Goal: Task Accomplishment & Management: Manage account settings

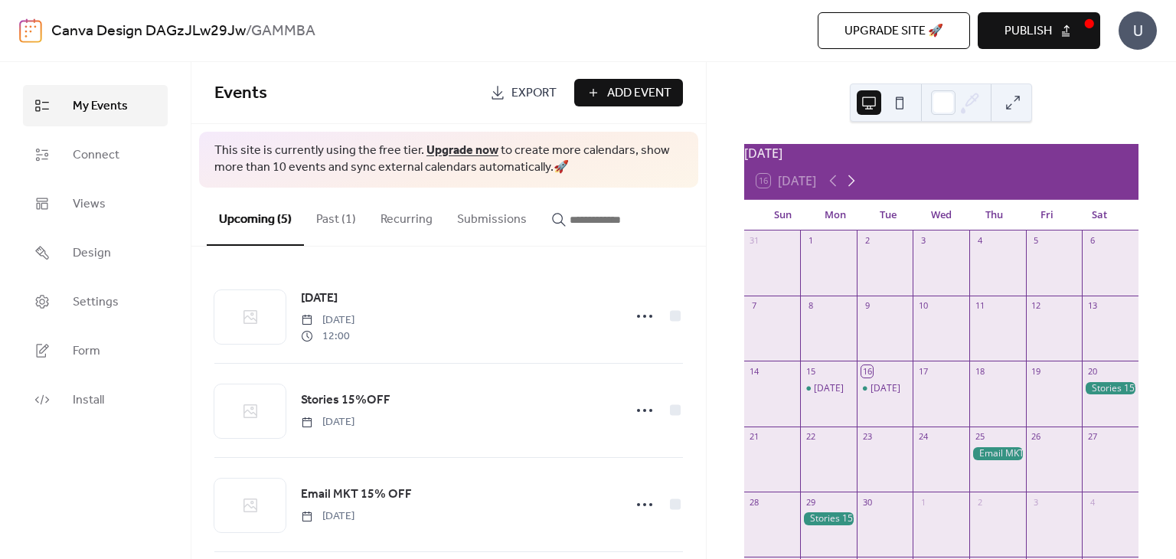
click at [851, 187] on icon at bounding box center [851, 180] width 7 height 11
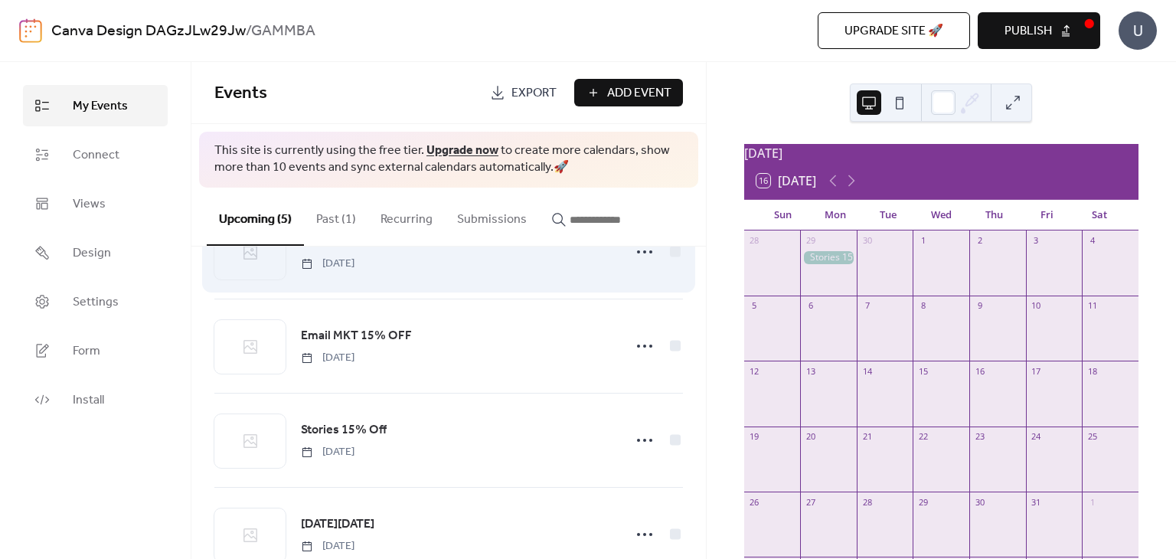
scroll to position [202, 0]
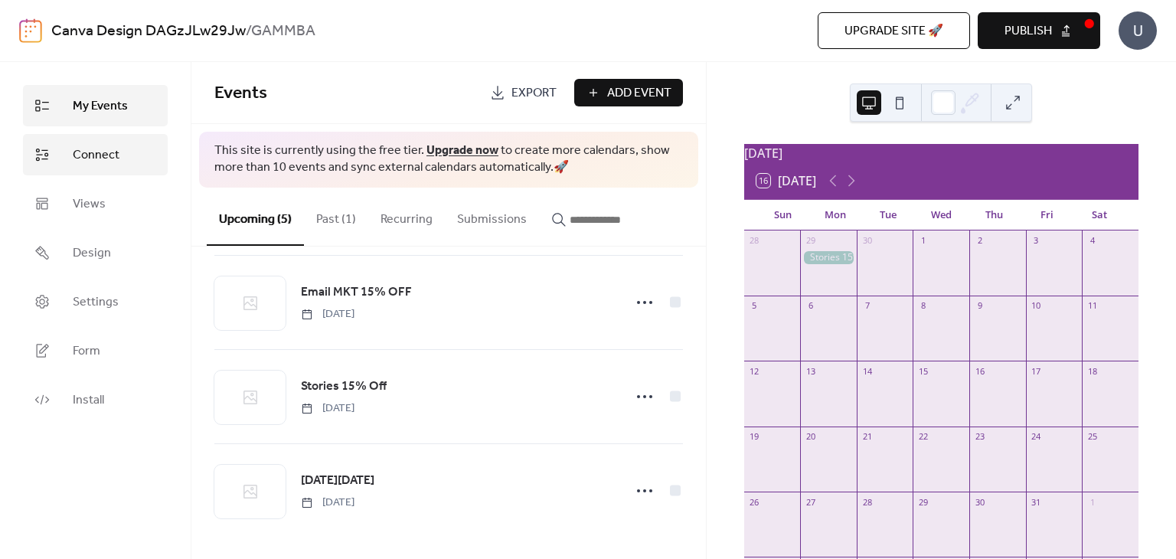
click at [105, 151] on span "Connect" at bounding box center [96, 155] width 47 height 18
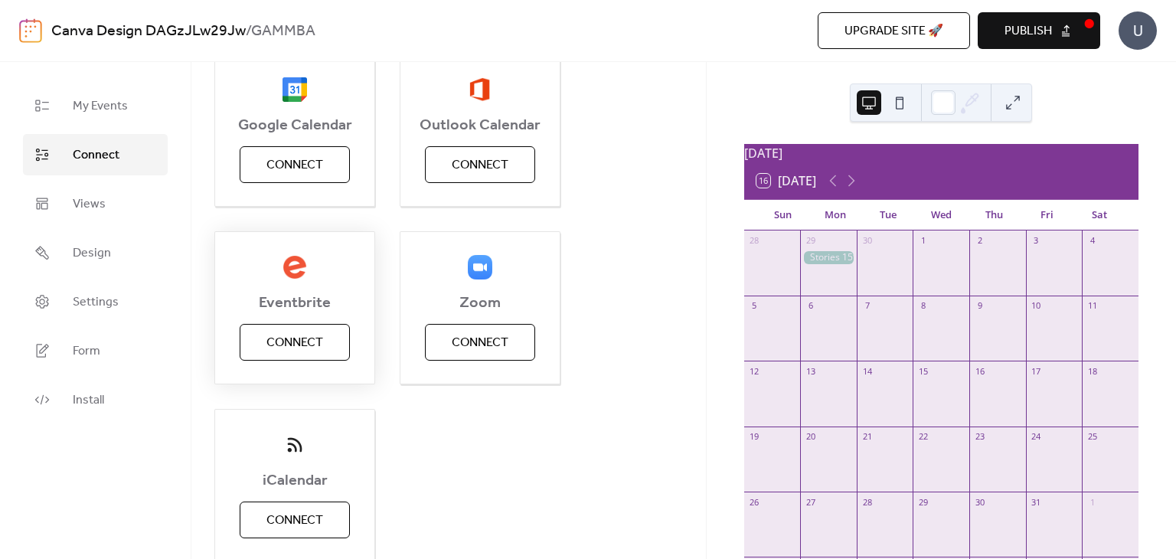
scroll to position [181, 0]
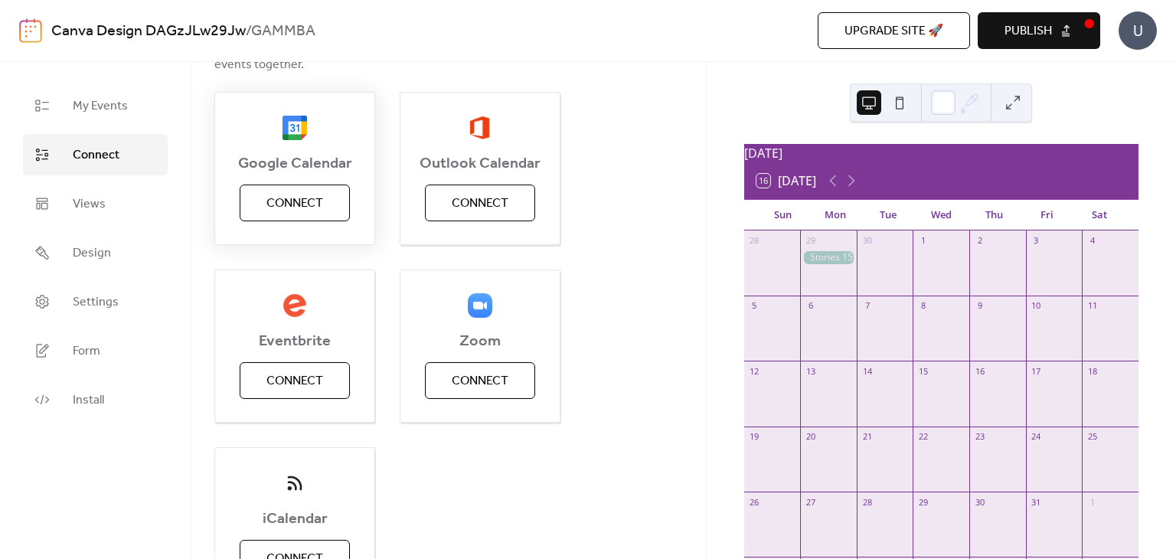
click at [333, 207] on button "Connect" at bounding box center [295, 202] width 110 height 37
click at [112, 217] on link "Views" at bounding box center [95, 203] width 145 height 41
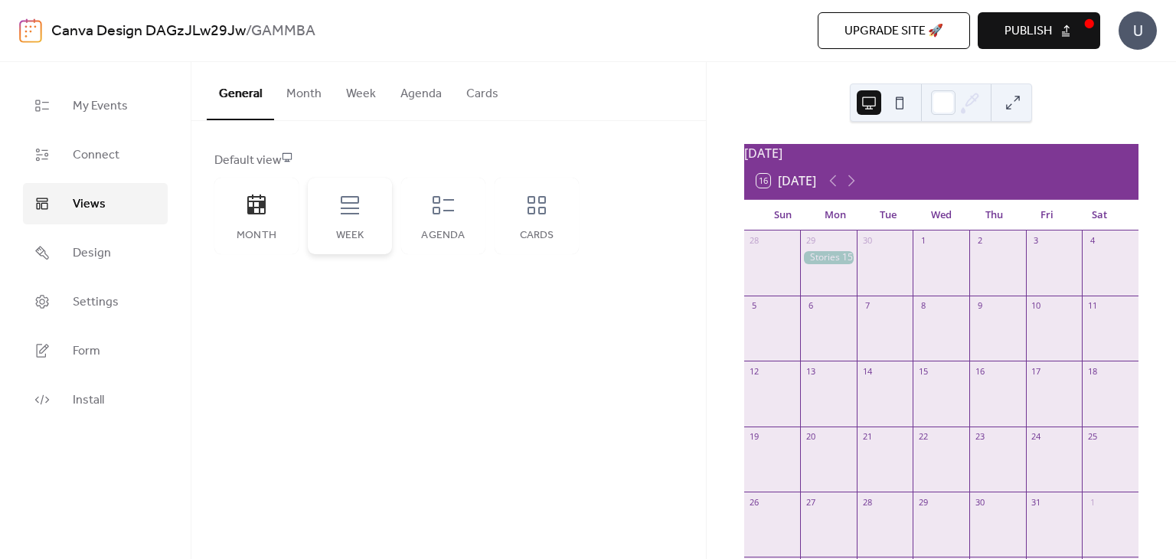
click at [367, 224] on div "Week" at bounding box center [350, 216] width 84 height 77
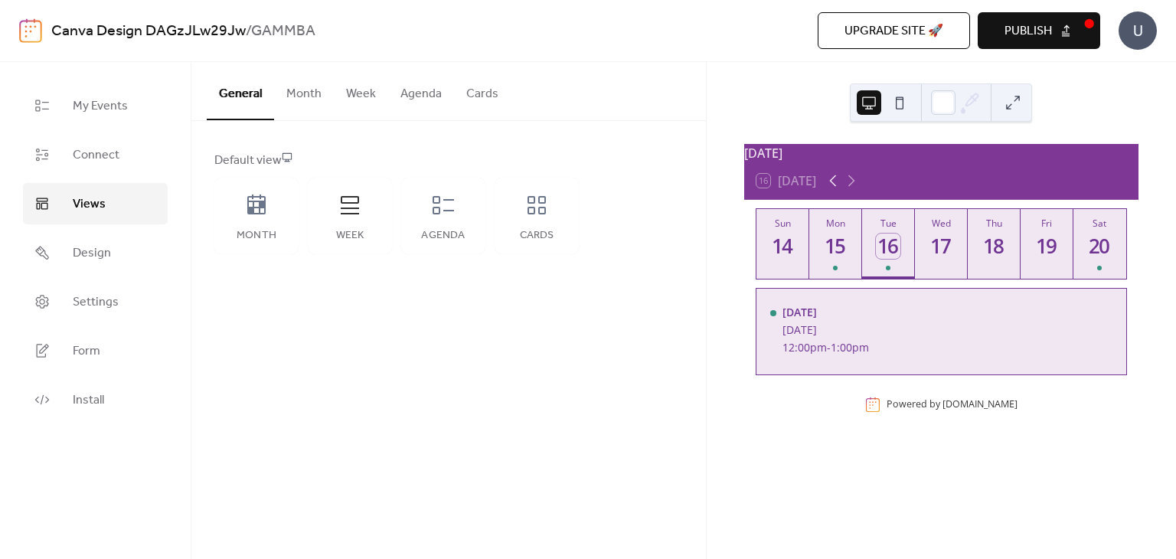
click at [830, 190] on icon at bounding box center [833, 180] width 18 height 18
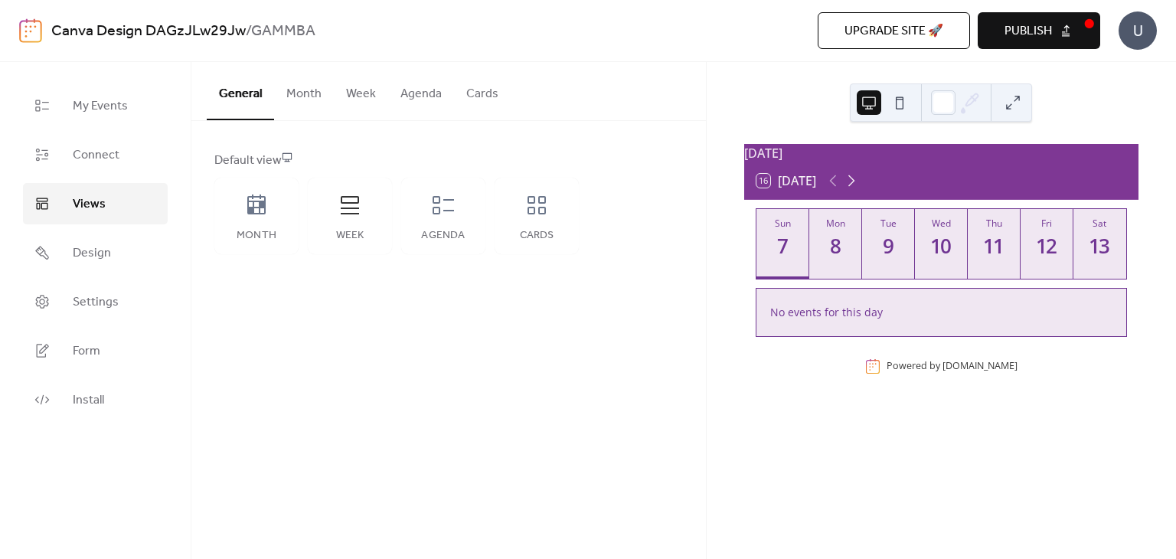
click at [852, 190] on icon at bounding box center [851, 180] width 18 height 18
click at [853, 187] on icon at bounding box center [851, 180] width 7 height 11
click at [830, 190] on icon at bounding box center [833, 180] width 18 height 18
click at [506, 212] on div "Cards" at bounding box center [536, 216] width 84 height 77
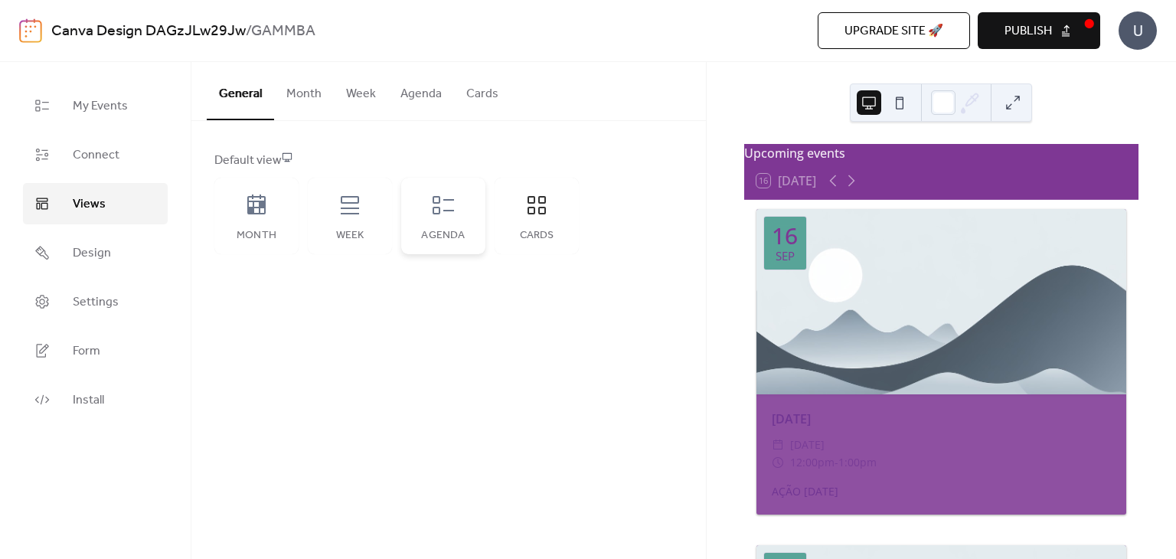
click at [426, 215] on div "Agenda" at bounding box center [443, 216] width 84 height 77
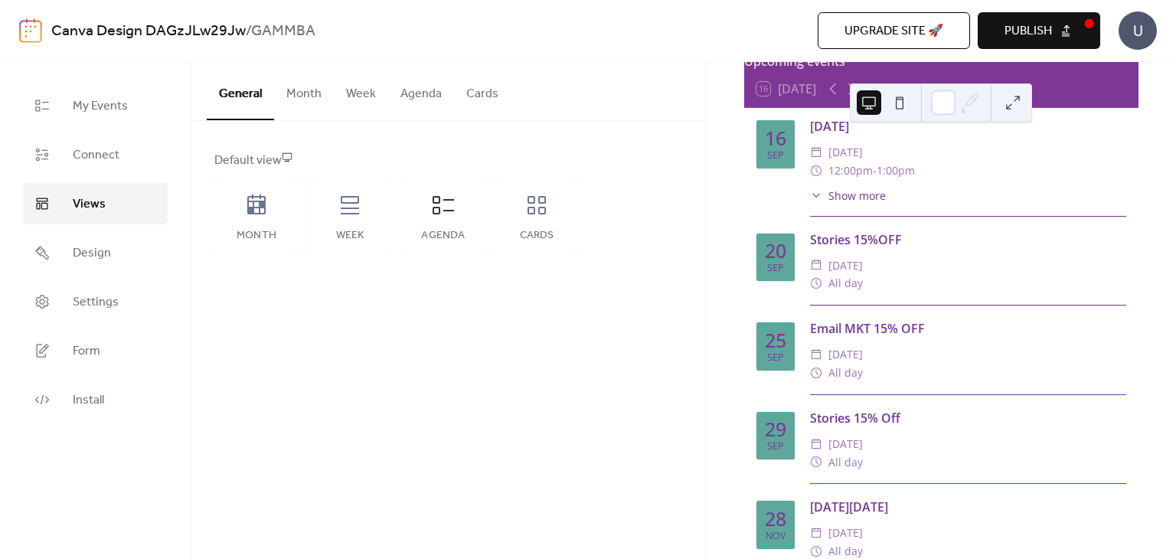
scroll to position [102, 0]
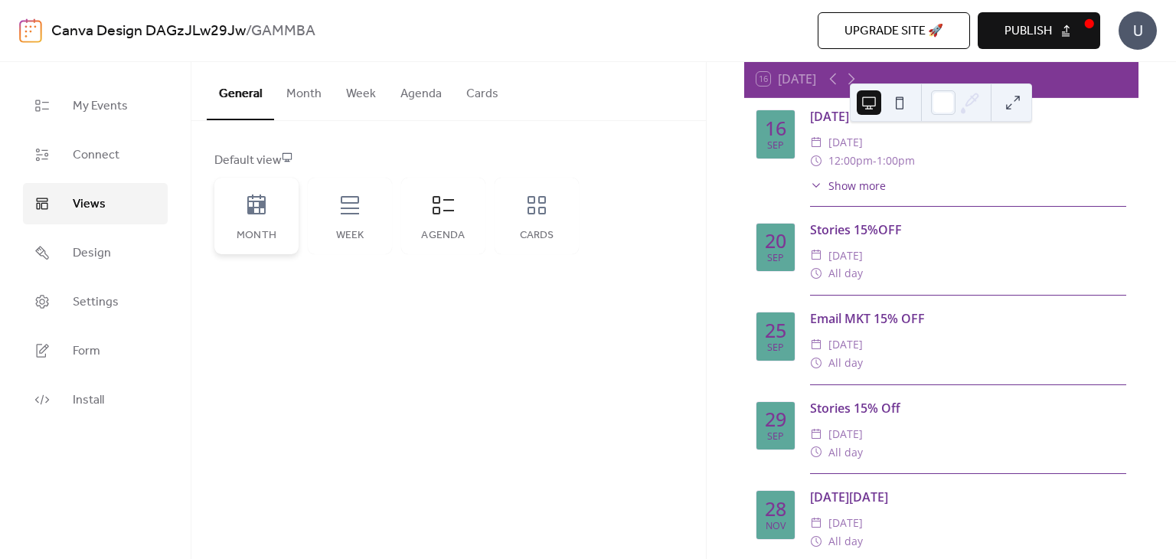
click at [256, 215] on icon at bounding box center [256, 205] width 24 height 24
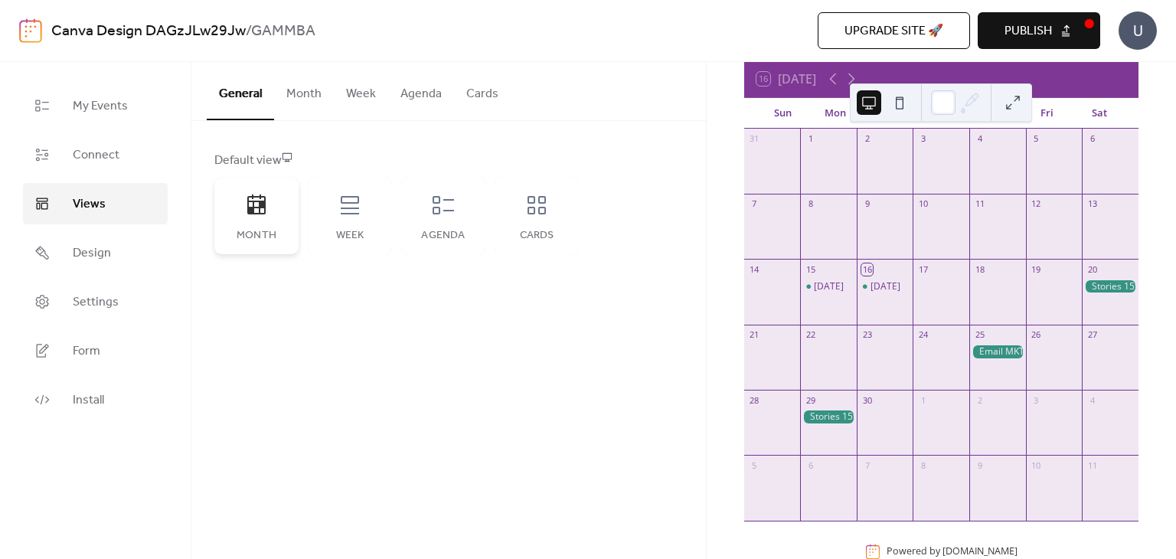
scroll to position [0, 0]
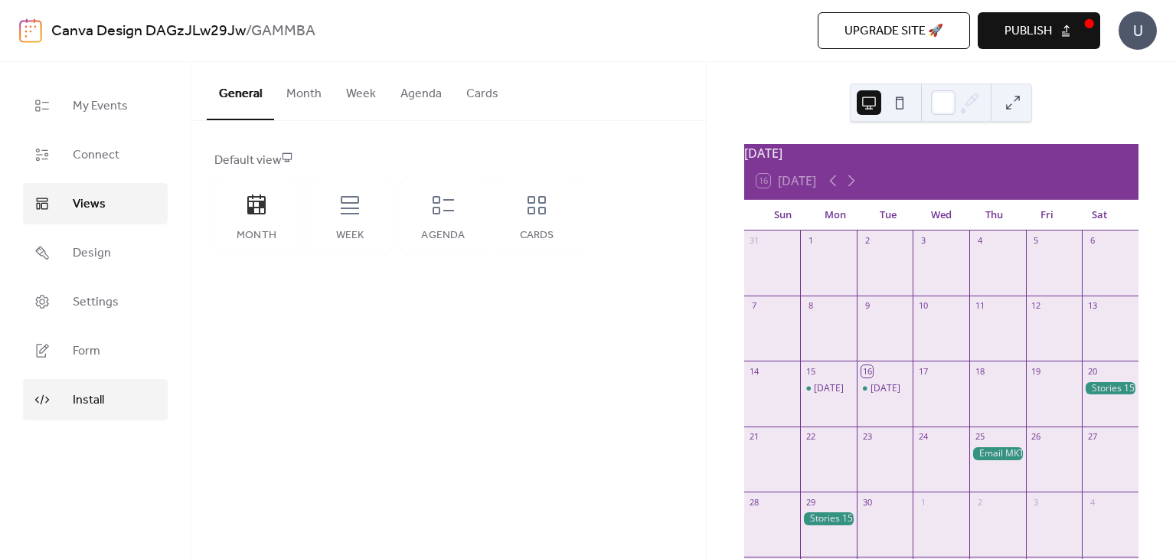
click at [95, 398] on span "Install" at bounding box center [88, 400] width 31 height 18
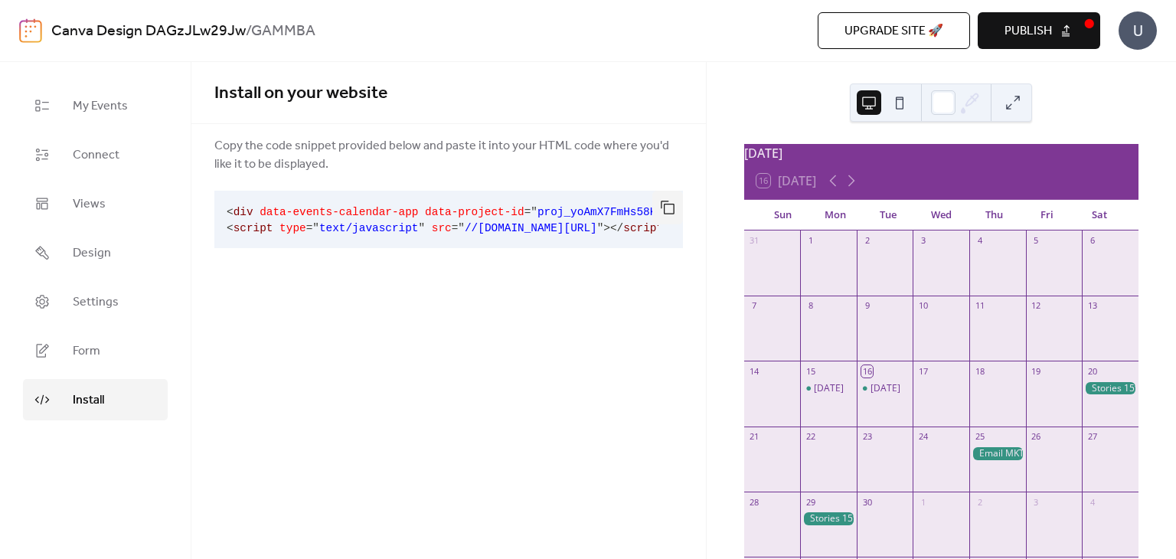
click at [70, 478] on div "My Events Connect Views Design Settings Form Install" at bounding box center [95, 310] width 191 height 497
click at [138, 489] on div "My Events Connect Views Design Settings Form Install" at bounding box center [95, 310] width 191 height 497
click at [92, 116] on span "My Events" at bounding box center [100, 106] width 55 height 18
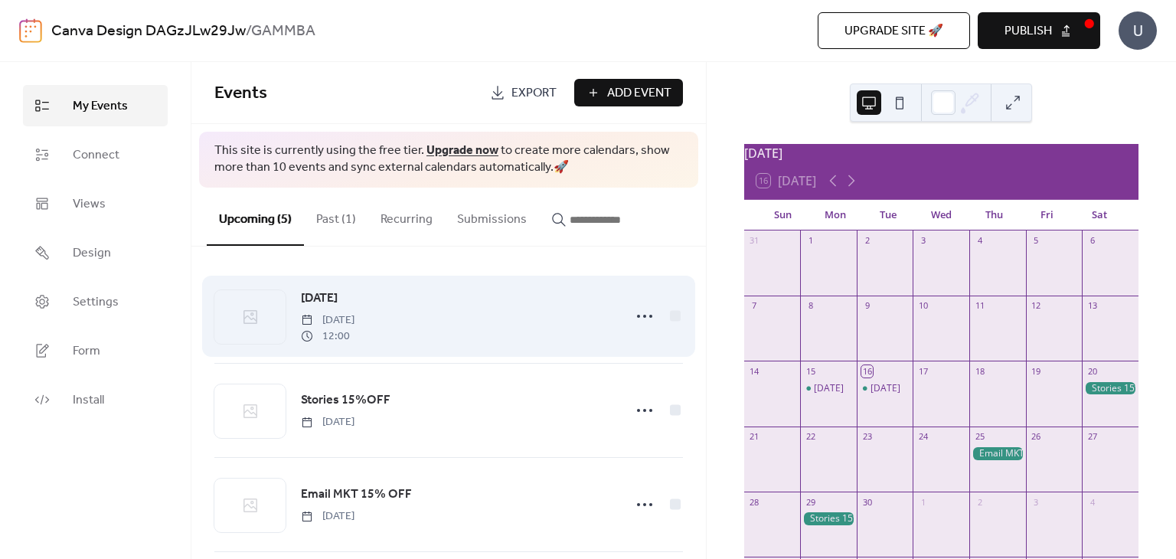
click at [354, 329] on span "12:00" at bounding box center [328, 336] width 54 height 16
click at [643, 315] on circle at bounding box center [644, 316] width 3 height 3
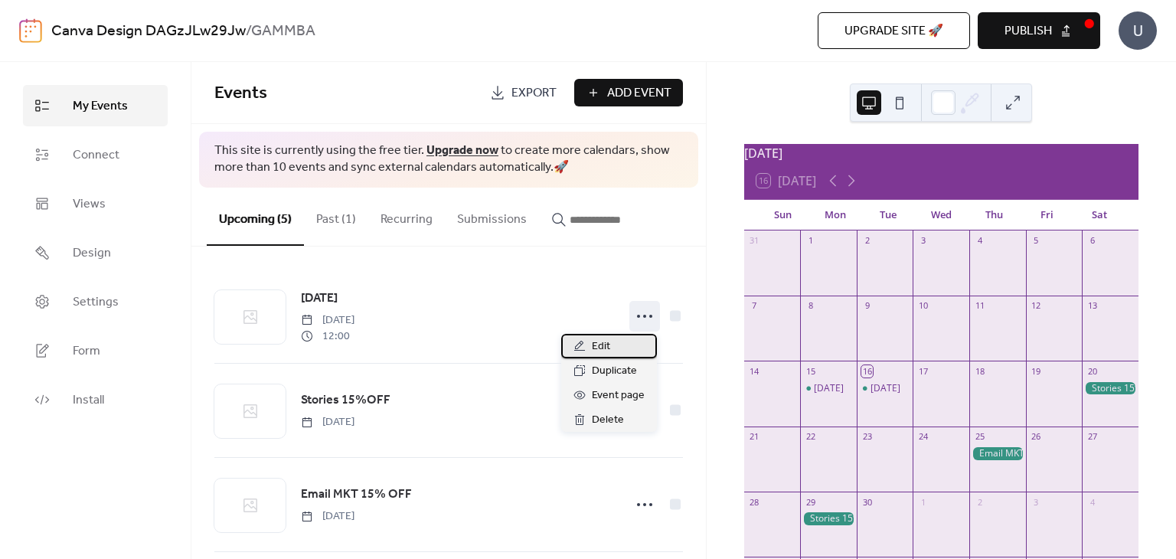
click at [628, 339] on div "Edit" at bounding box center [609, 346] width 96 height 24
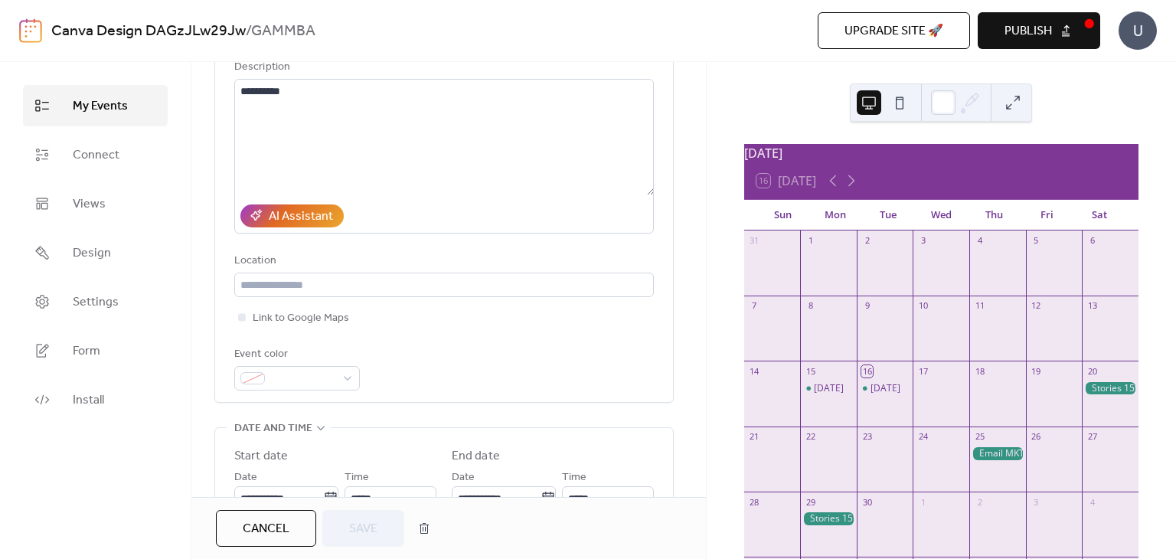
scroll to position [280, 0]
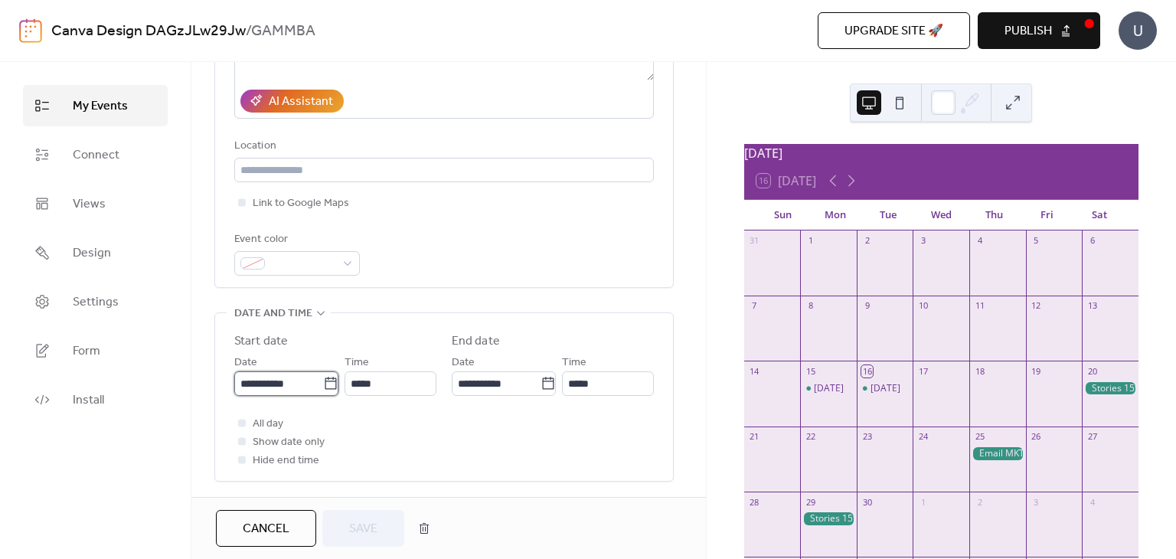
click at [305, 380] on input "**********" at bounding box center [278, 383] width 89 height 24
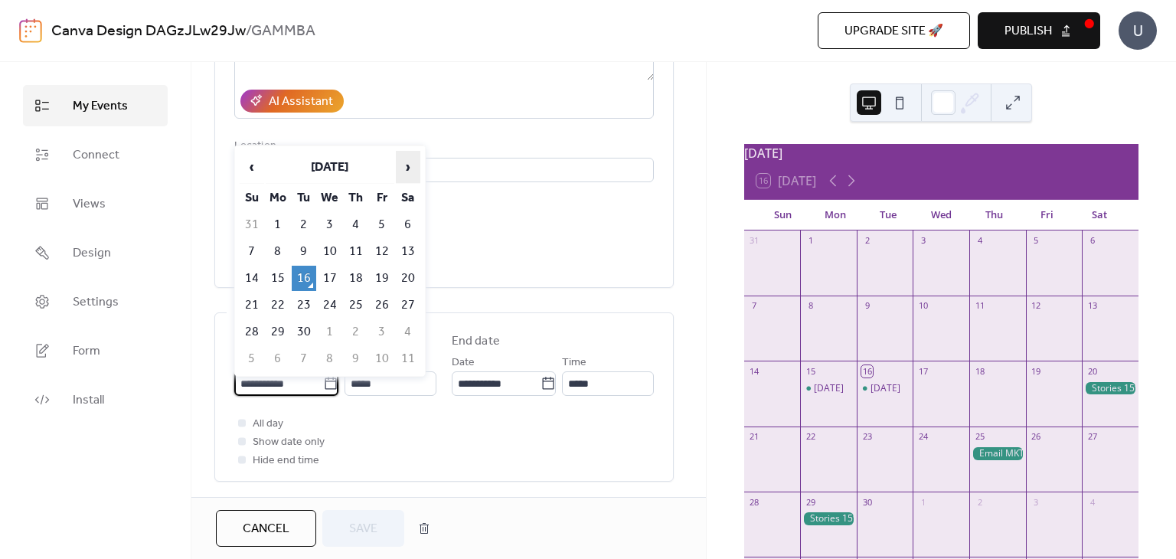
click at [402, 181] on span "›" at bounding box center [407, 167] width 23 height 31
click at [350, 293] on td "25" at bounding box center [356, 304] width 24 height 25
type input "**********"
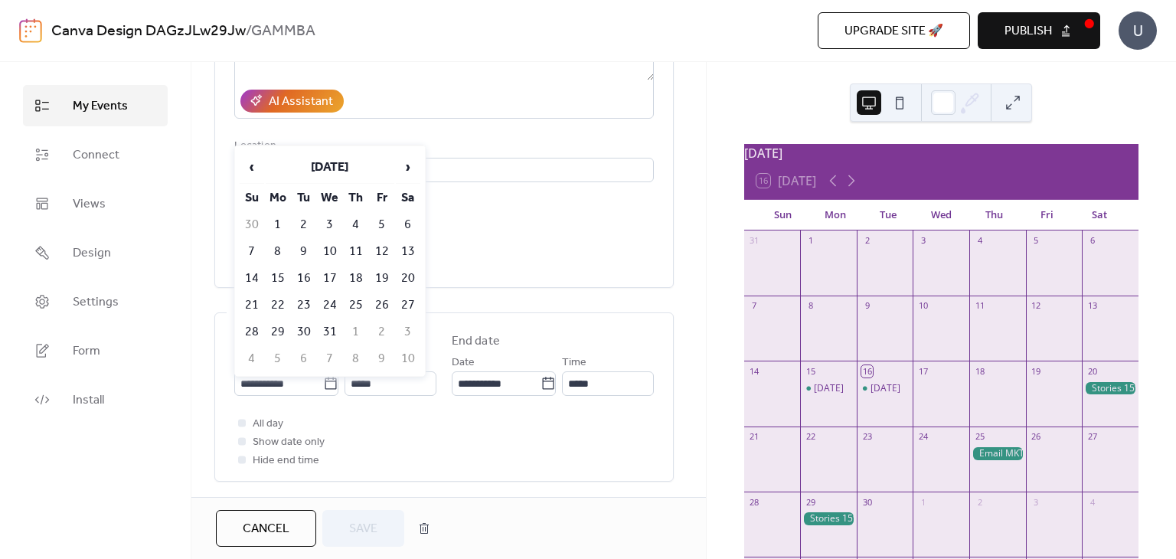
type input "**********"
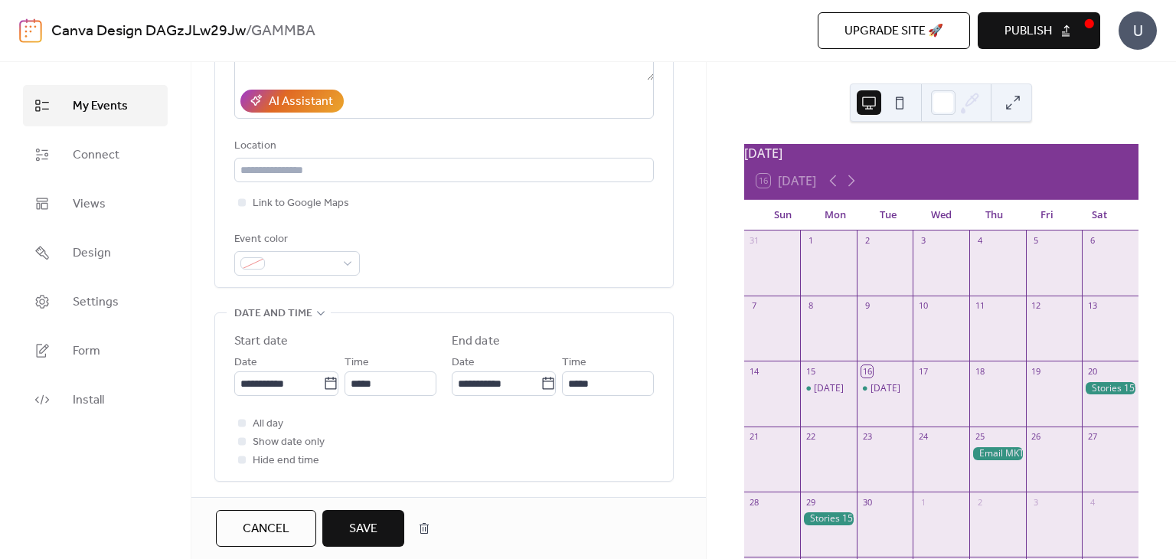
click at [377, 530] on span "Save" at bounding box center [363, 529] width 28 height 18
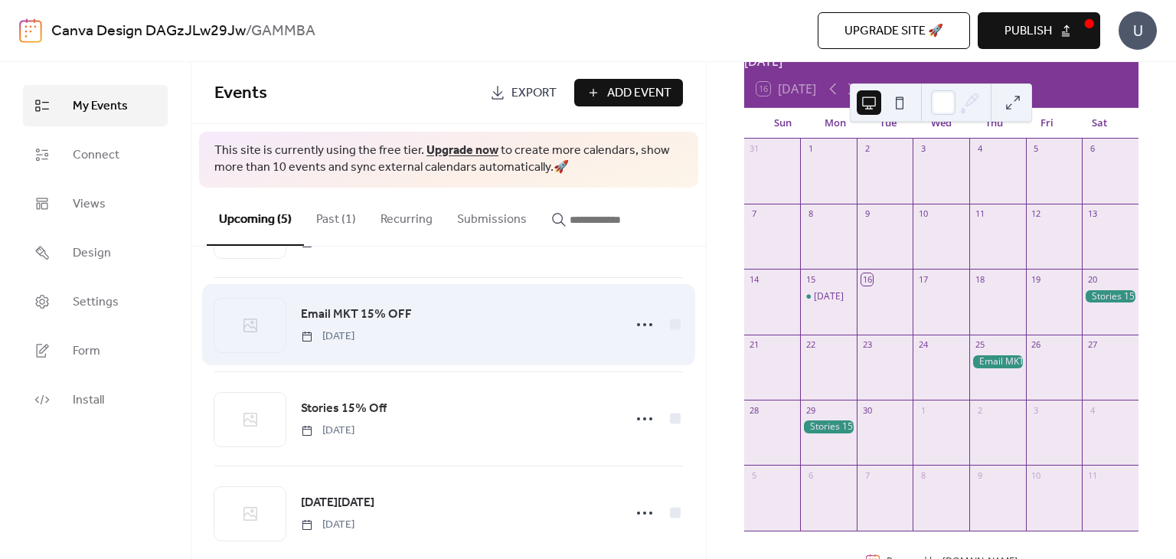
scroll to position [102, 0]
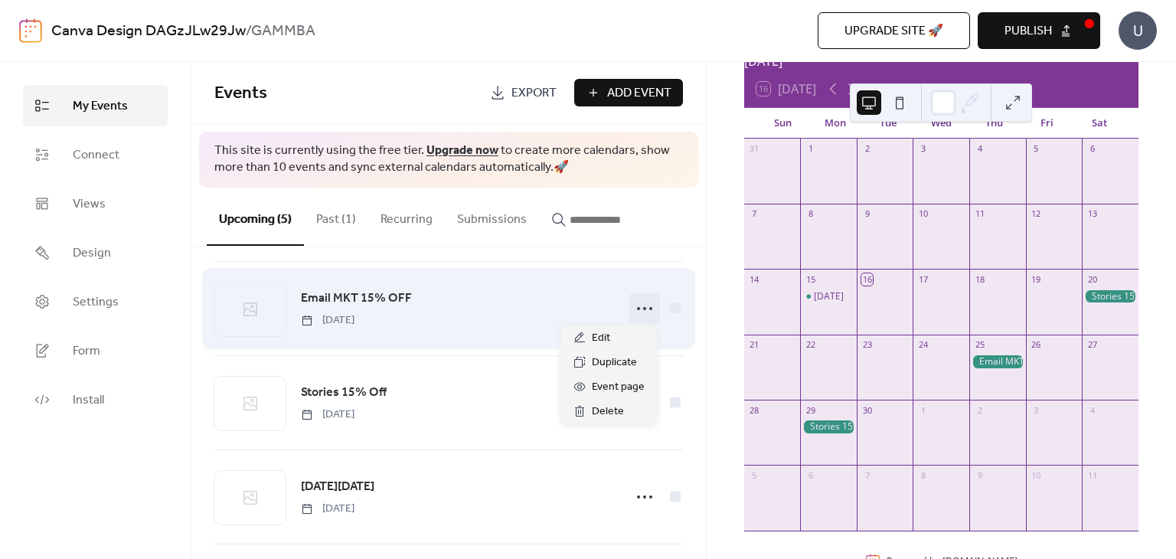
click at [649, 306] on icon at bounding box center [644, 308] width 24 height 24
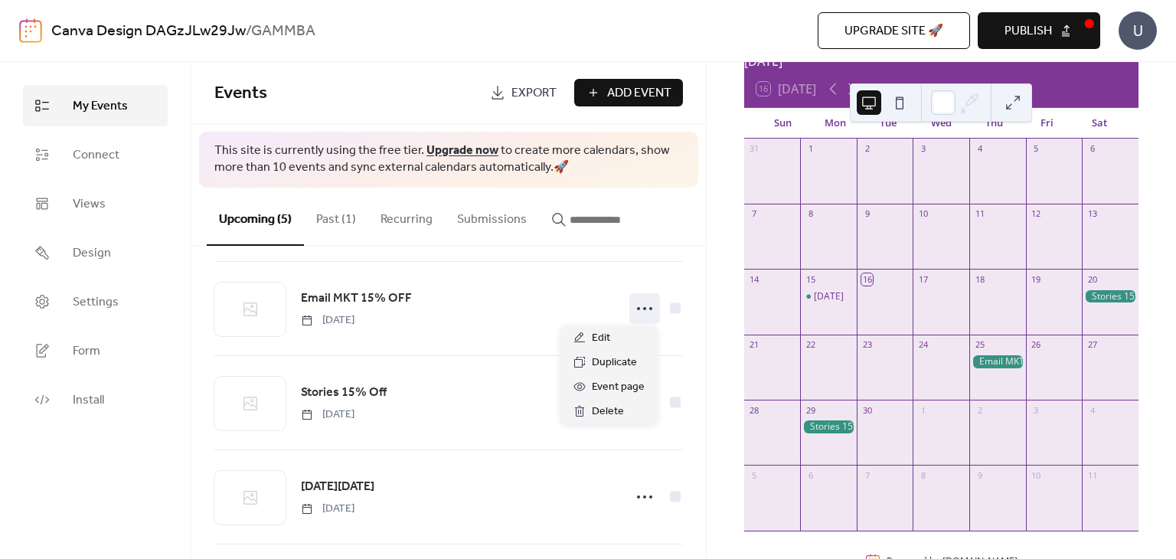
click at [693, 161] on div "This site is currently using the free tier. Upgrade now to create more calendar…" at bounding box center [448, 160] width 499 height 56
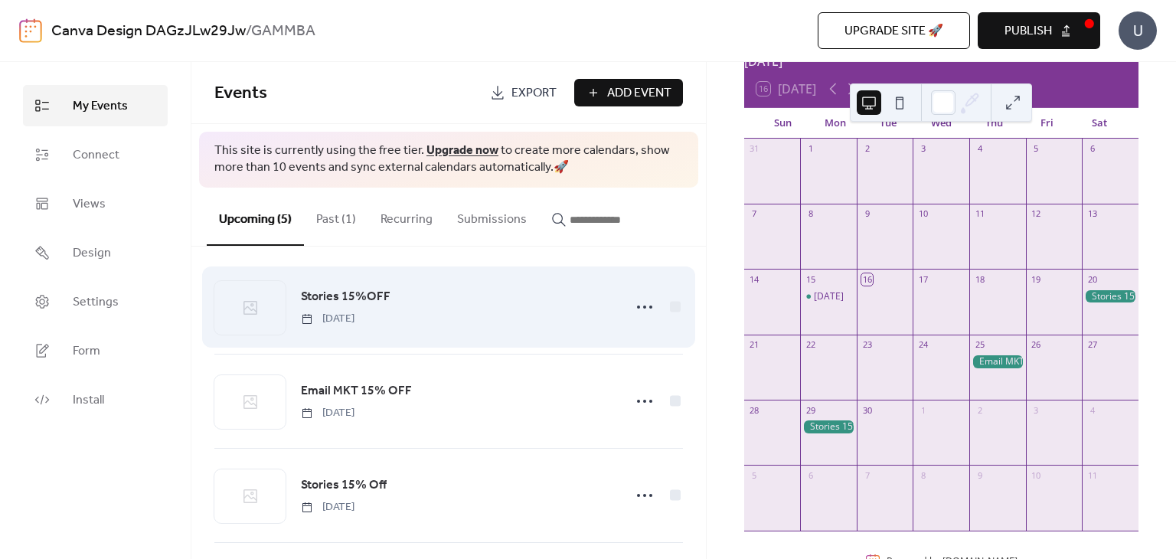
scroll to position [0, 0]
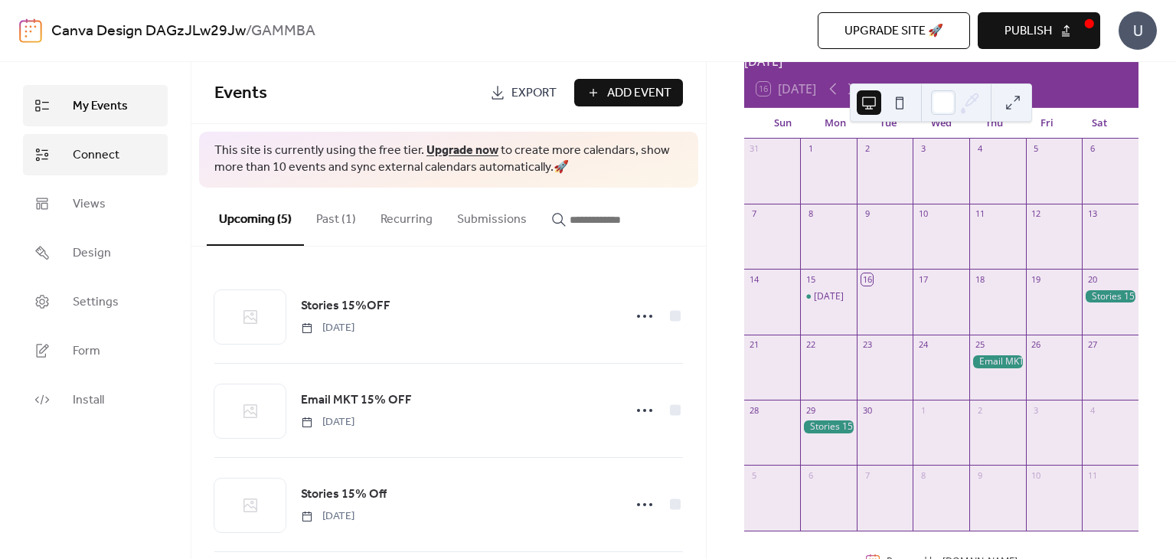
click at [126, 155] on link "Connect" at bounding box center [95, 154] width 145 height 41
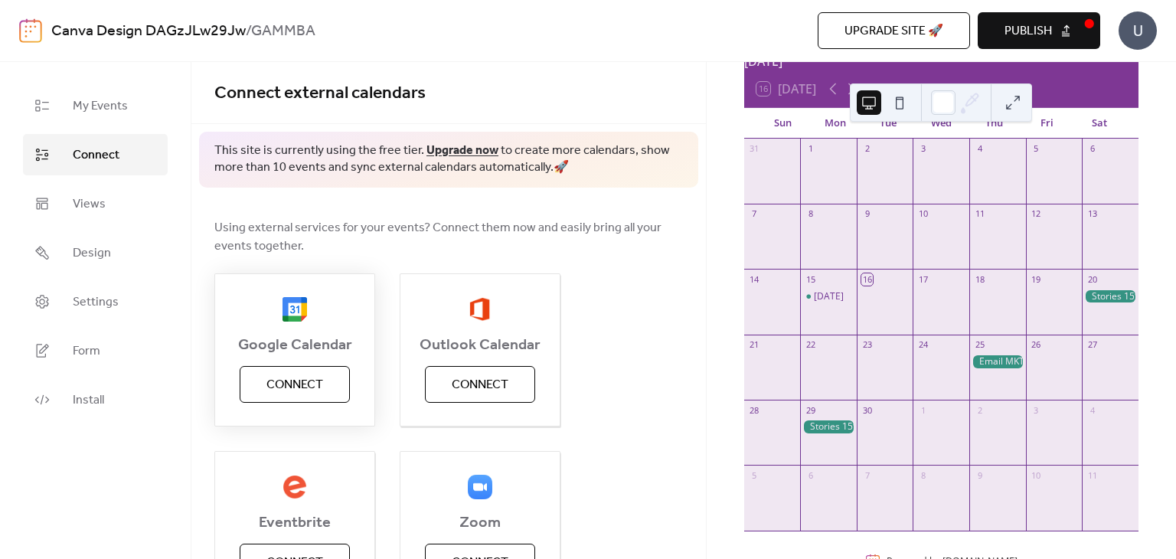
click at [319, 383] on span "Connect" at bounding box center [294, 385] width 57 height 18
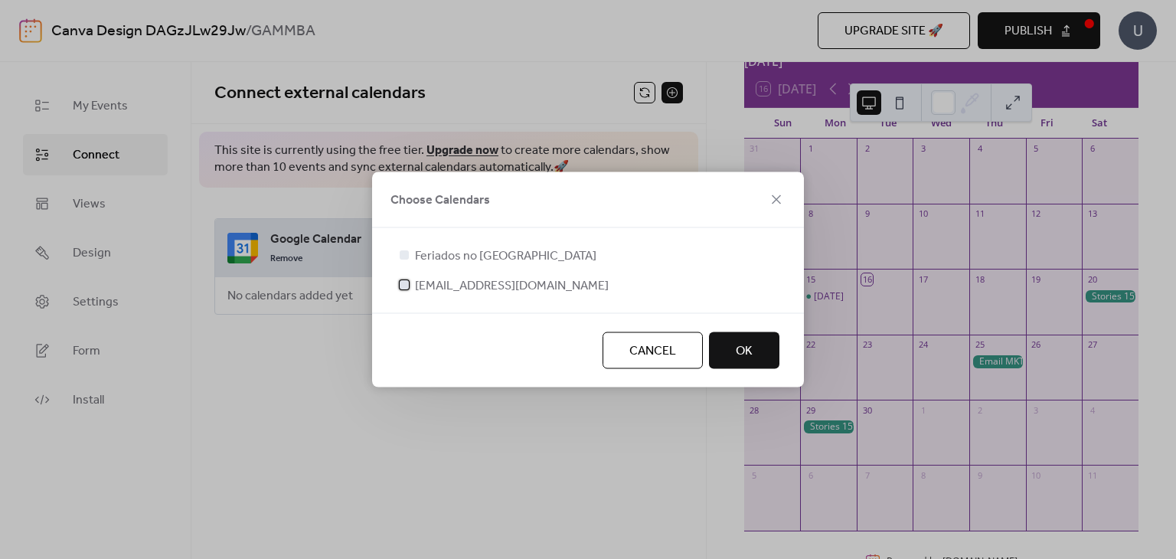
click at [496, 277] on span "gammbaestilo@gmail.com" at bounding box center [512, 286] width 194 height 18
click at [471, 260] on span "Feriados no Brasil" at bounding box center [505, 256] width 181 height 18
click at [397, 258] on div at bounding box center [403, 254] width 15 height 15
click at [406, 256] on div at bounding box center [404, 254] width 9 height 9
click at [739, 356] on span "OK" at bounding box center [744, 351] width 17 height 18
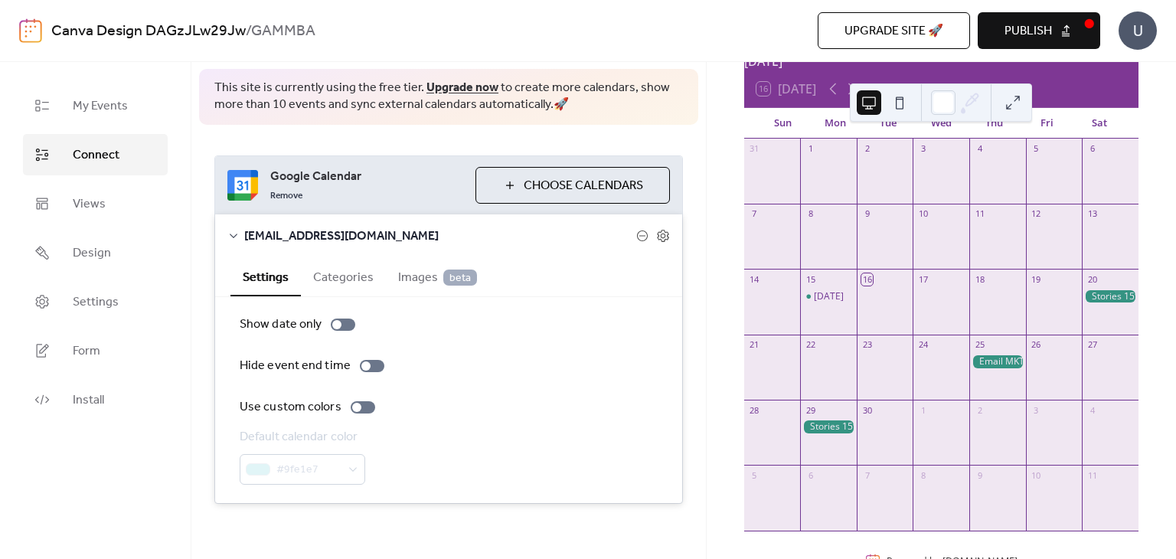
scroll to position [67, 0]
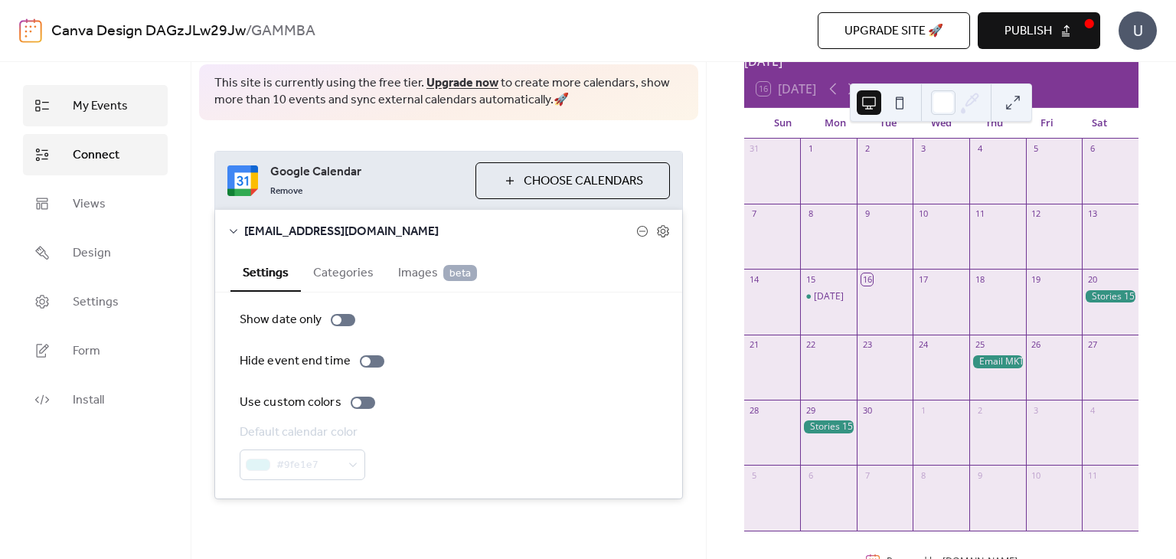
click at [79, 122] on link "My Events" at bounding box center [95, 105] width 145 height 41
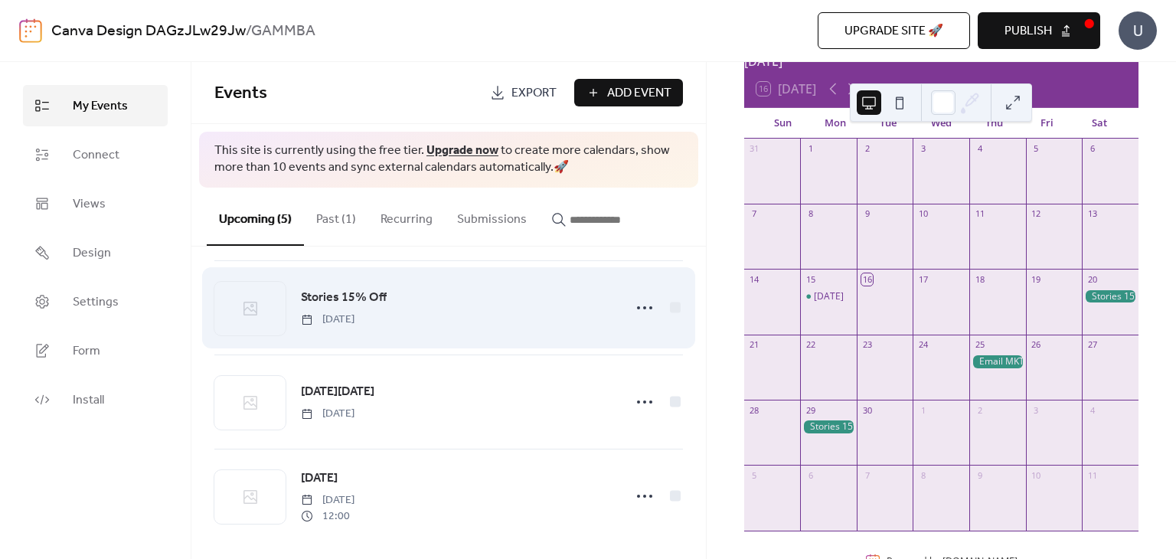
scroll to position [202, 0]
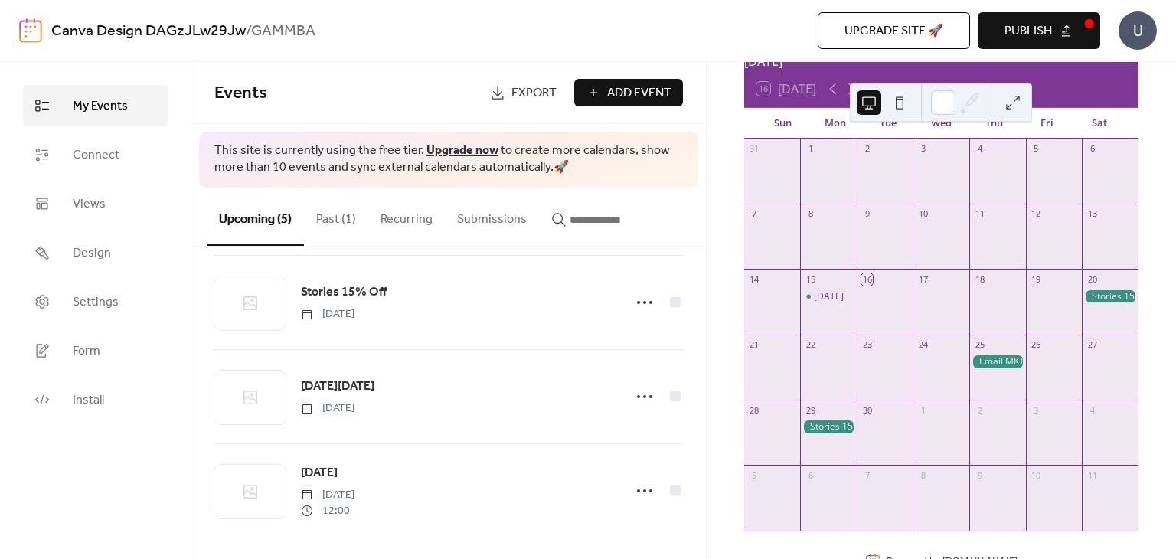
click at [1140, 31] on div "U" at bounding box center [1137, 30] width 38 height 38
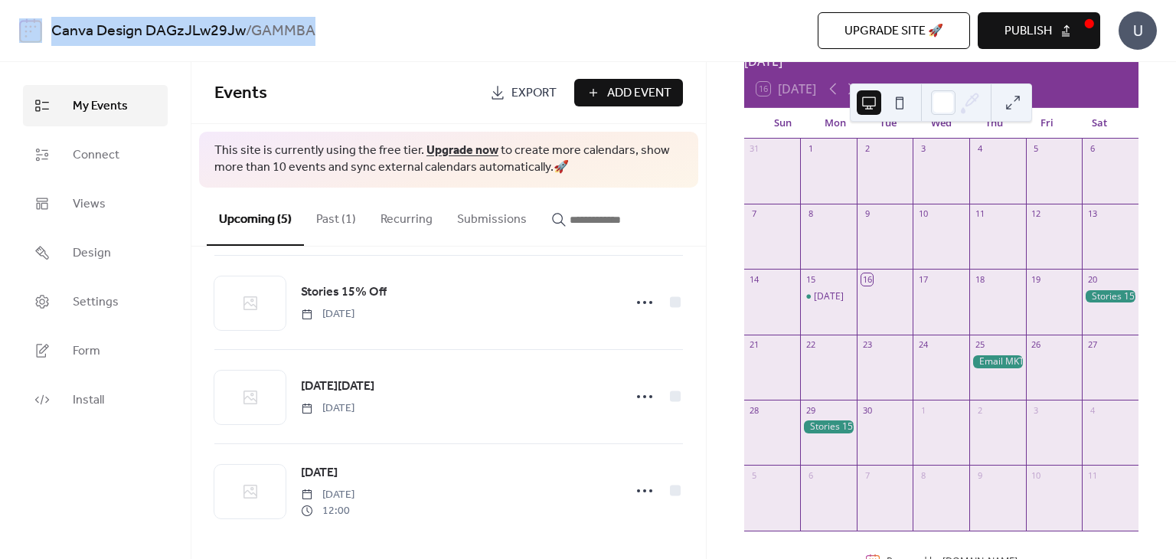
drag, startPoint x: 331, startPoint y: 31, endPoint x: 44, endPoint y: 24, distance: 287.1
click at [44, 24] on div "Canva Design DAGzJLw29Jw / GAMMBA Upgrade site 🚀 Preview Publish U" at bounding box center [587, 30] width 1137 height 61
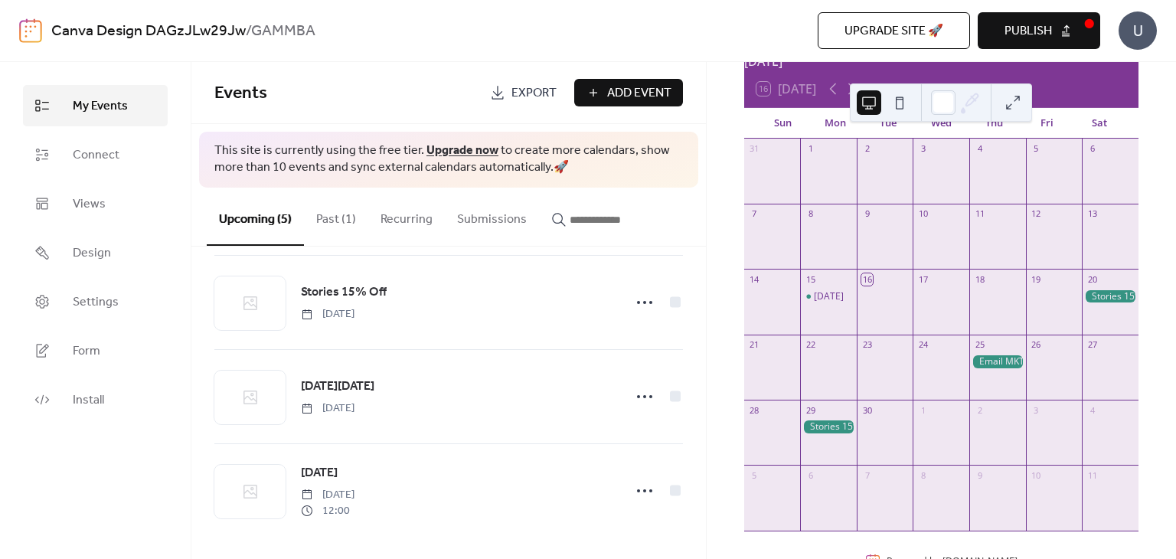
click at [331, 63] on div "Events Export Add Event" at bounding box center [448, 93] width 514 height 62
click at [233, 13] on div "Canva Design DAGzJLw29Jw / GAMMBA Upgrade site 🚀 Preview Publish U" at bounding box center [587, 30] width 1137 height 61
click at [234, 34] on link "Canva Design DAGzJLw29Jw" at bounding box center [148, 31] width 194 height 29
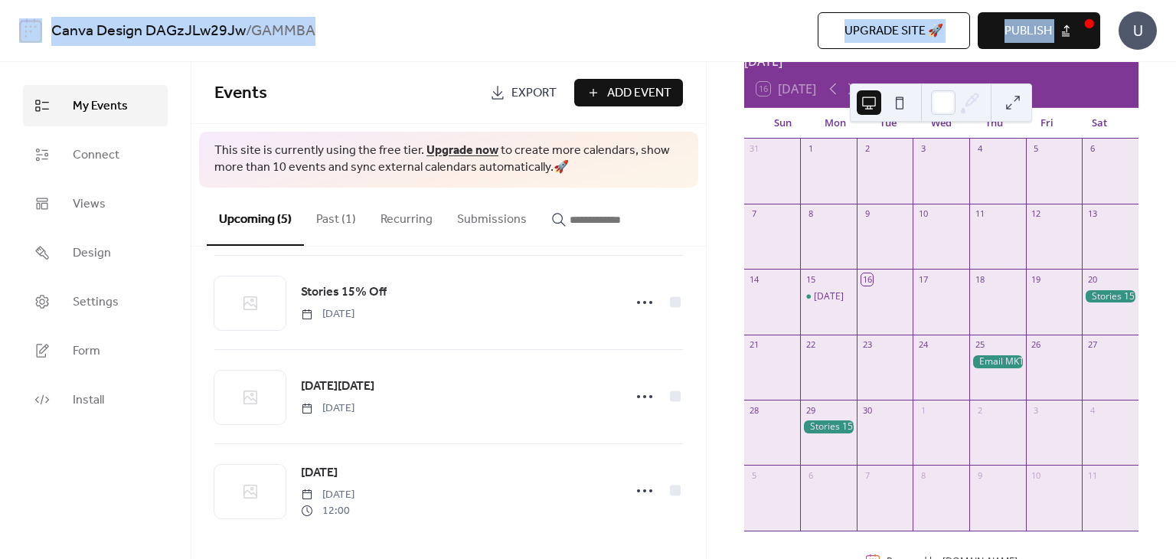
click at [234, 34] on div "Canva Design DAGzJLw29Jw / GAMMBA Upgrade site 🚀 Preview Publish U" at bounding box center [587, 30] width 1137 height 61
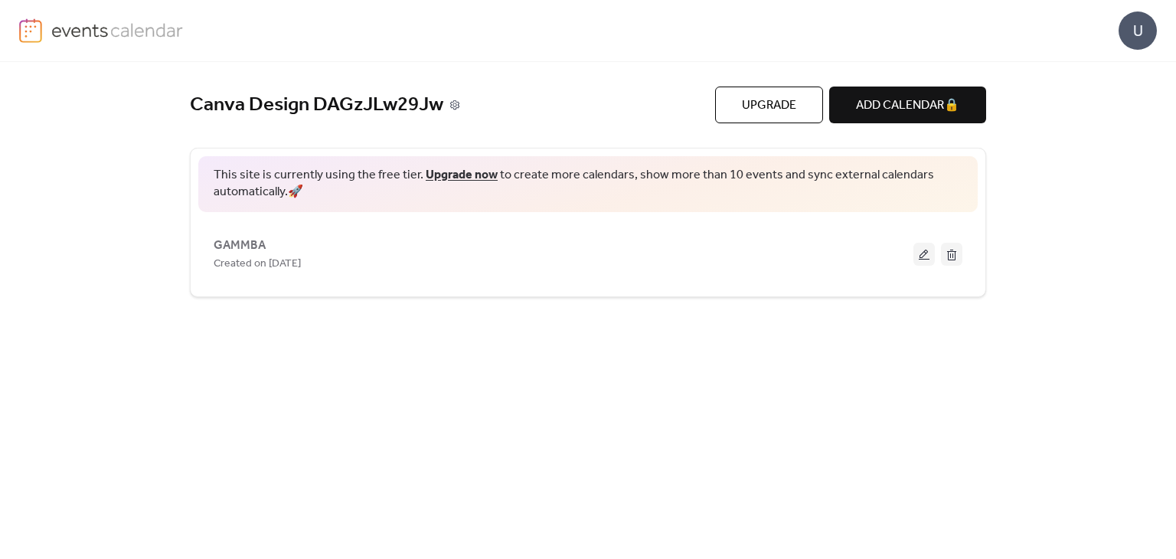
click at [455, 103] on icon at bounding box center [454, 105] width 4 height 4
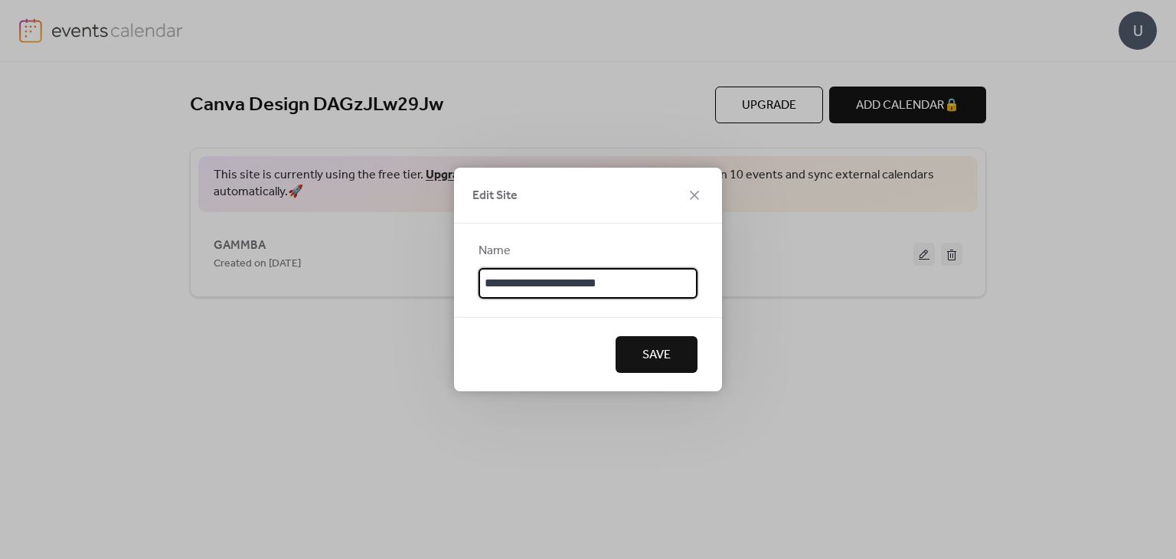
drag, startPoint x: 653, startPoint y: 285, endPoint x: 462, endPoint y: 274, distance: 190.9
click at [462, 274] on div "**********" at bounding box center [588, 269] width 268 height 93
type input "******"
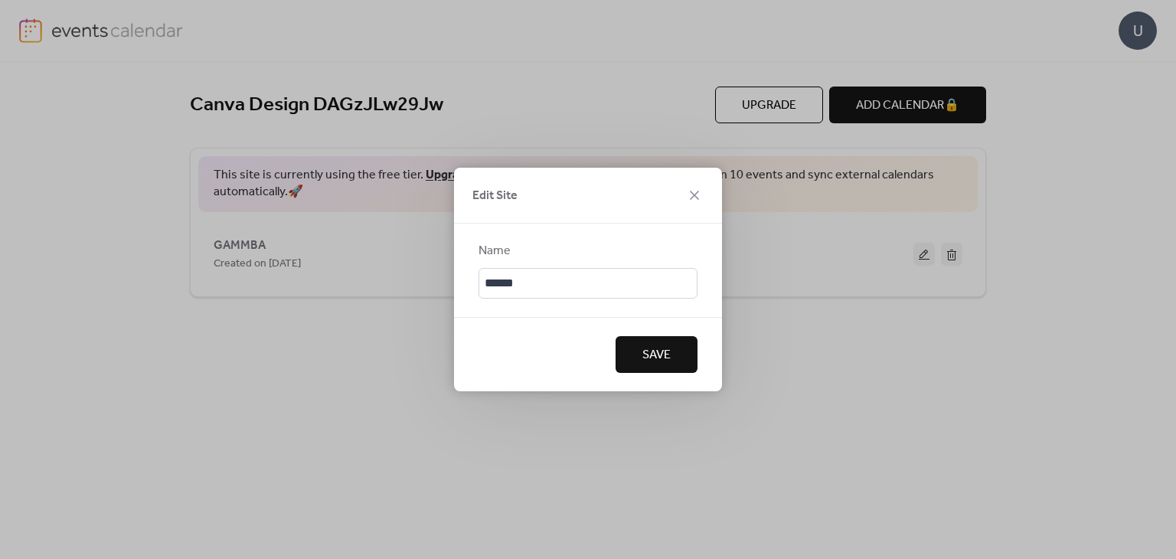
click at [681, 355] on button "Save" at bounding box center [656, 354] width 82 height 37
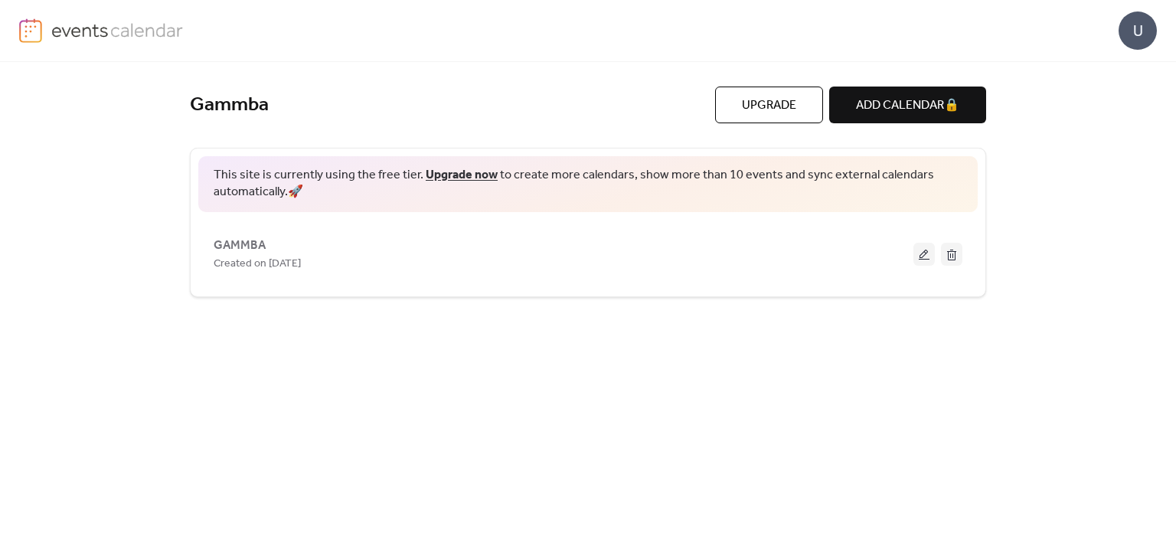
click at [1143, 25] on div "U" at bounding box center [1137, 30] width 38 height 38
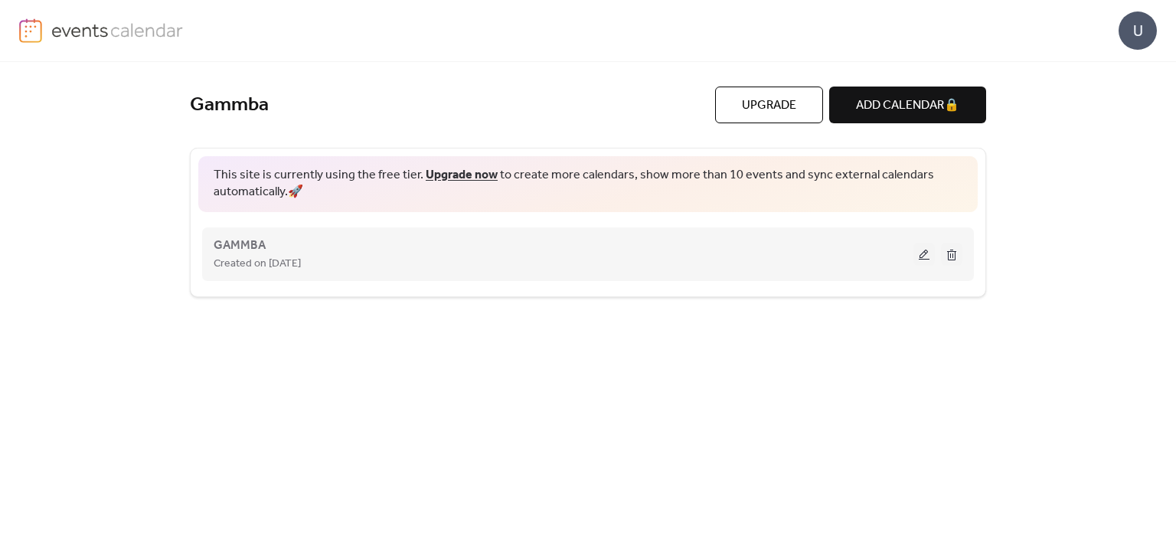
click at [539, 246] on div "GAMMBA Created on 16-Sep-2025" at bounding box center [564, 254] width 700 height 37
click at [931, 259] on button at bounding box center [923, 254] width 21 height 23
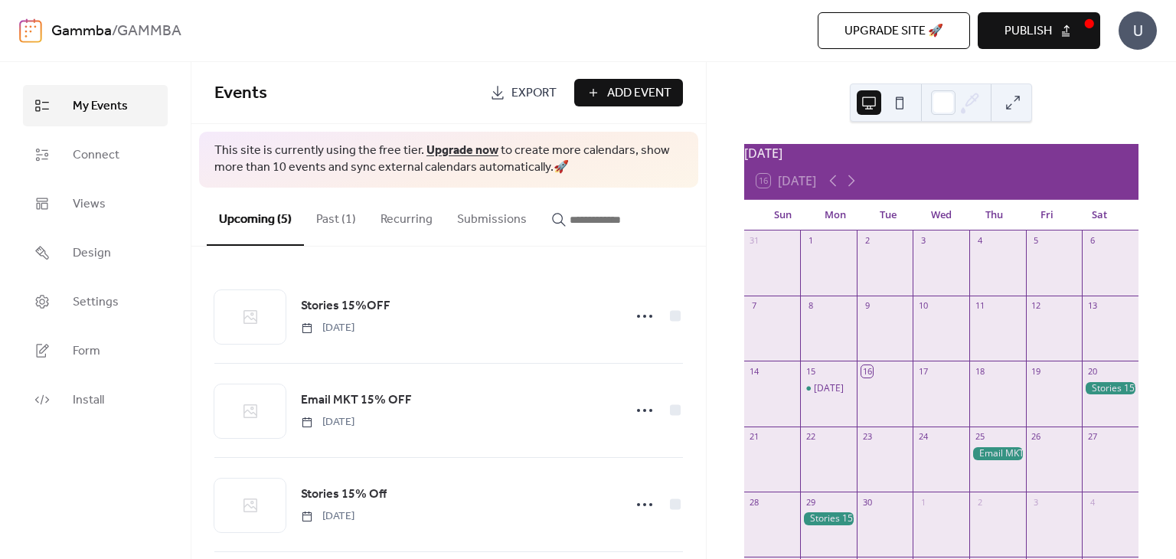
click at [1020, 34] on span "Publish" at bounding box center [1027, 31] width 47 height 18
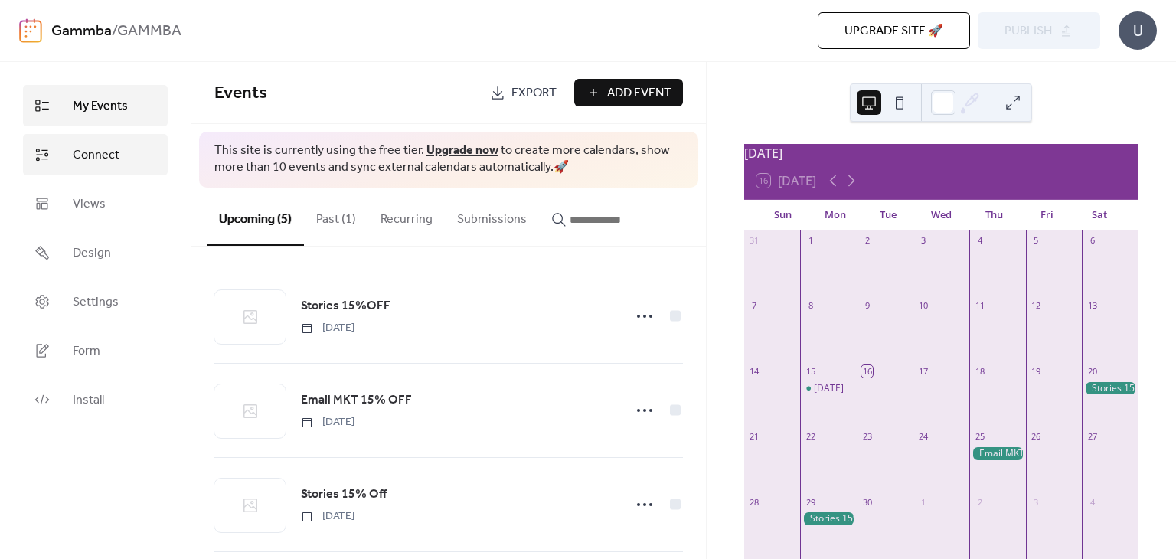
click at [110, 163] on span "Connect" at bounding box center [96, 155] width 47 height 18
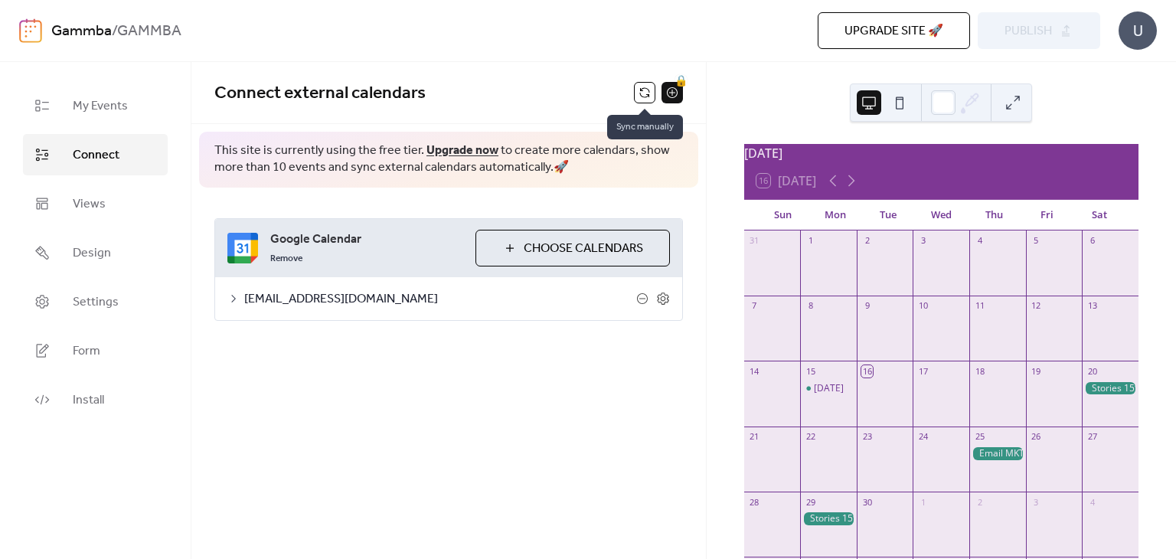
click at [646, 94] on button at bounding box center [644, 92] width 21 height 21
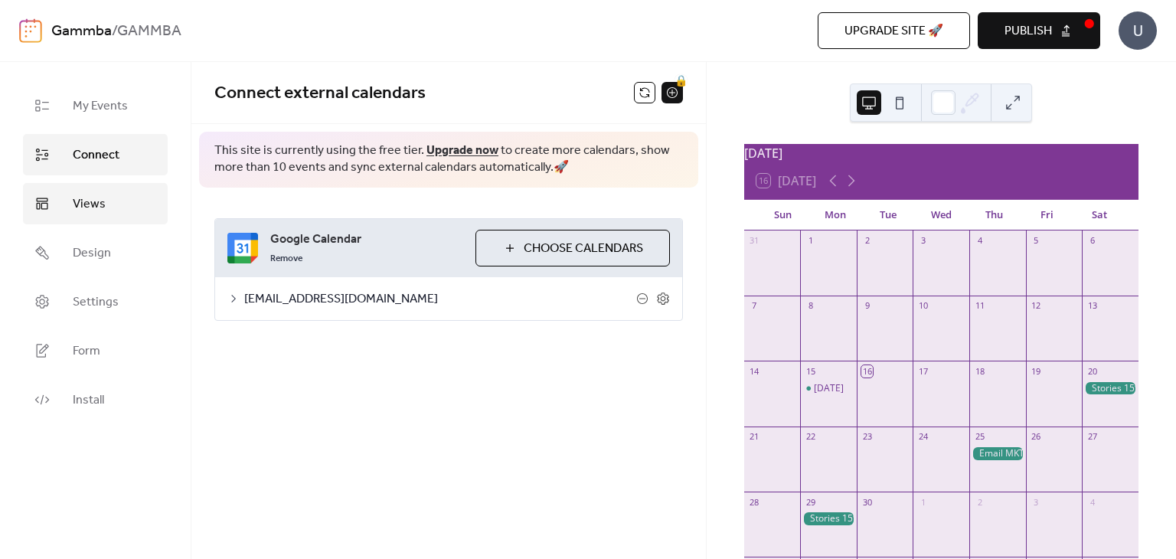
click at [87, 195] on span "Views" at bounding box center [89, 204] width 33 height 18
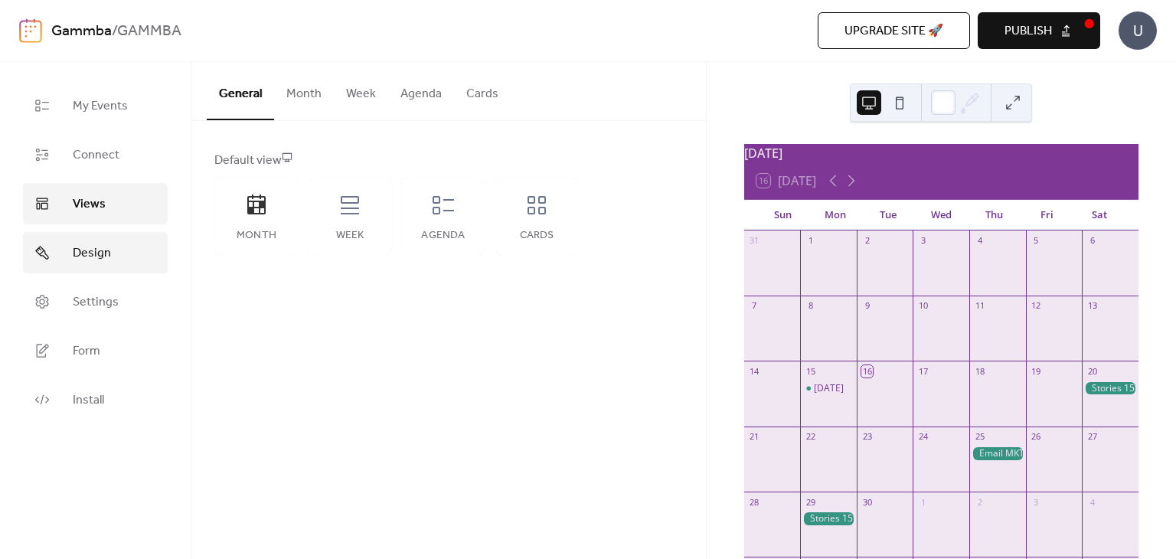
click at [102, 260] on span "Design" at bounding box center [92, 253] width 38 height 18
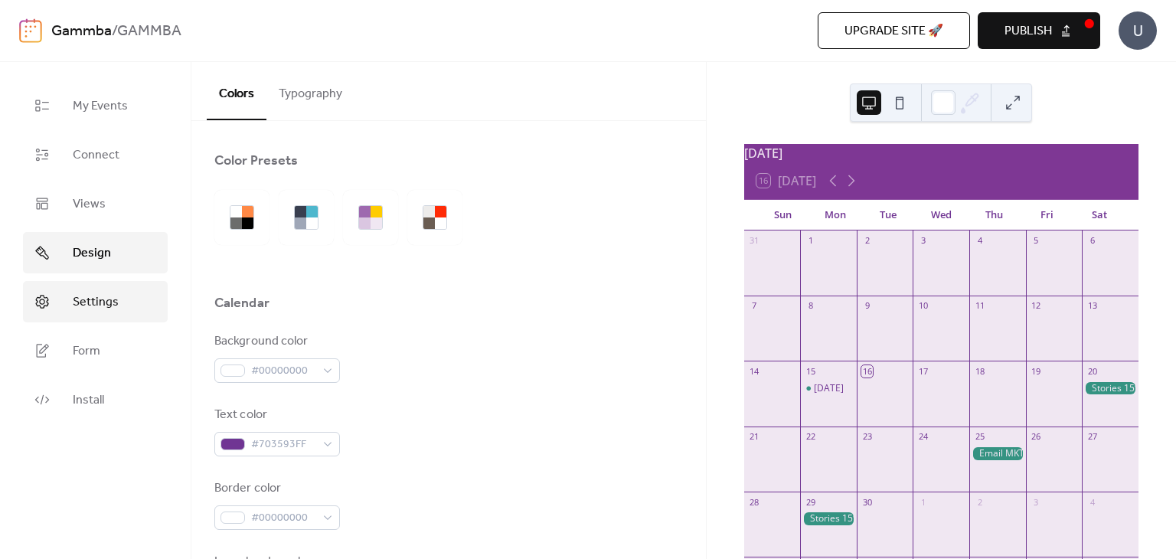
click at [100, 296] on span "Settings" at bounding box center [96, 302] width 46 height 18
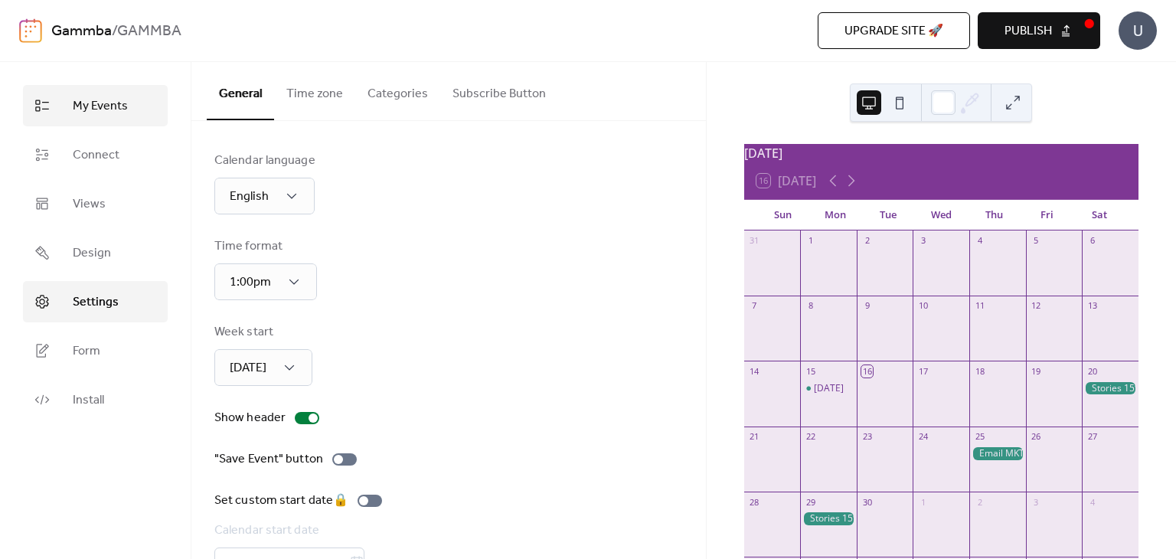
click at [122, 97] on span "My Events" at bounding box center [100, 106] width 55 height 18
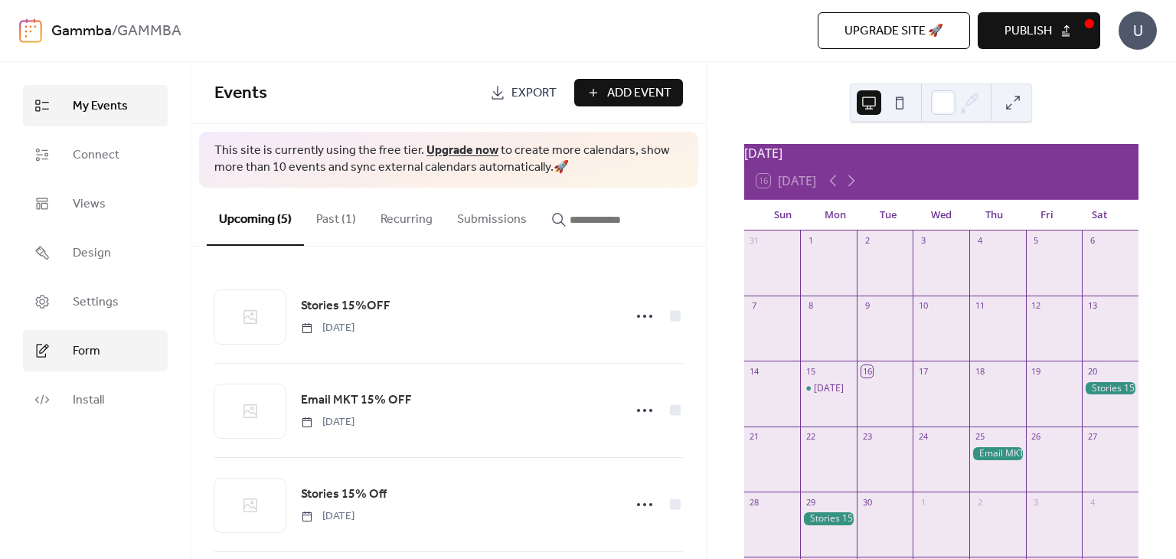
click at [102, 357] on link "Form" at bounding box center [95, 350] width 145 height 41
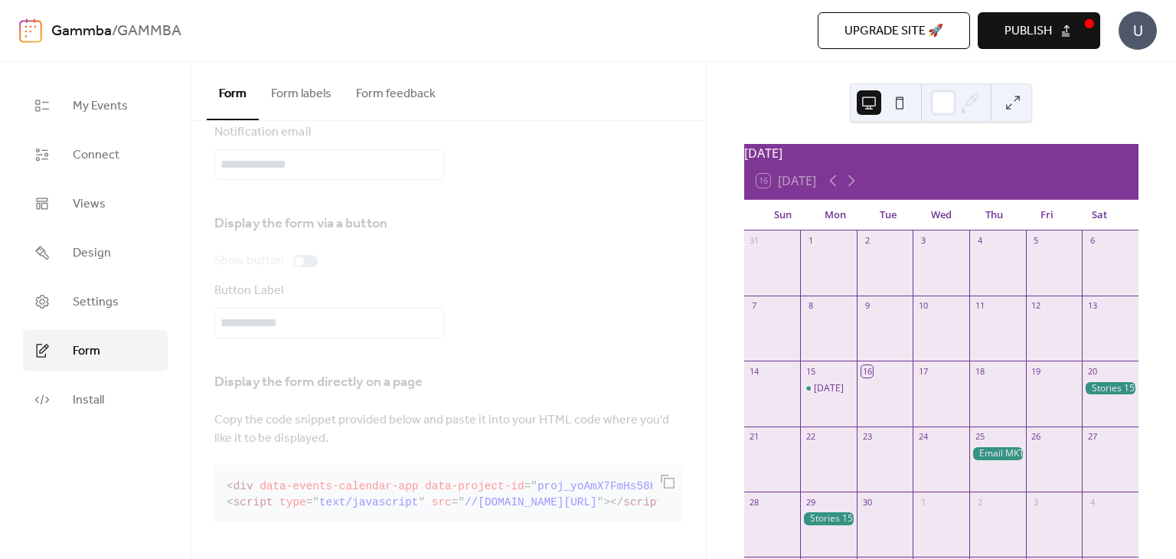
scroll to position [66, 0]
click at [107, 105] on span "My Events" at bounding box center [100, 106] width 55 height 18
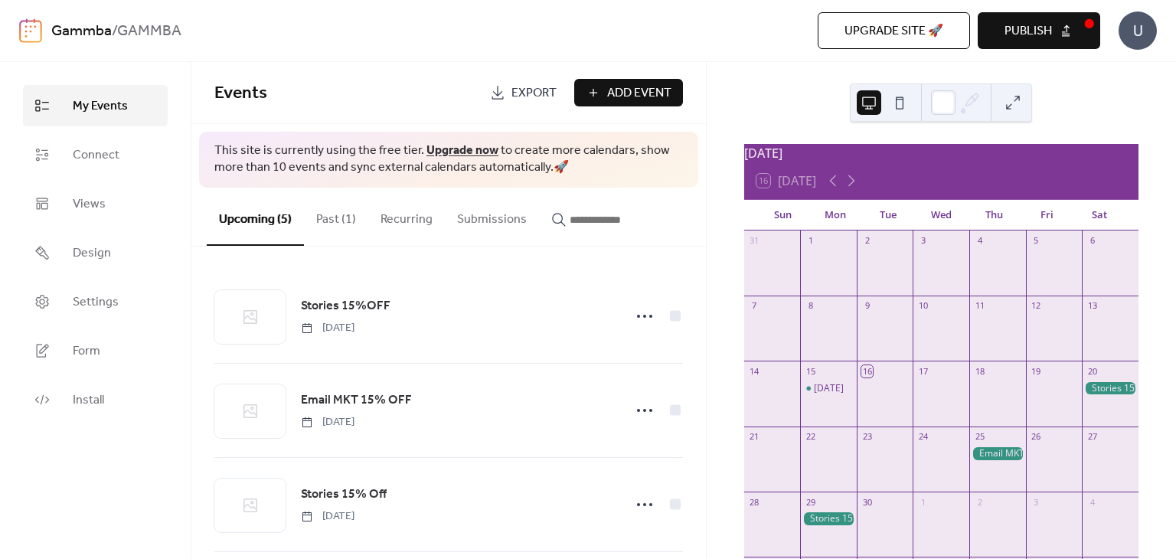
click at [84, 480] on div "My Events Connect Views Design Settings Form Install" at bounding box center [95, 310] width 191 height 497
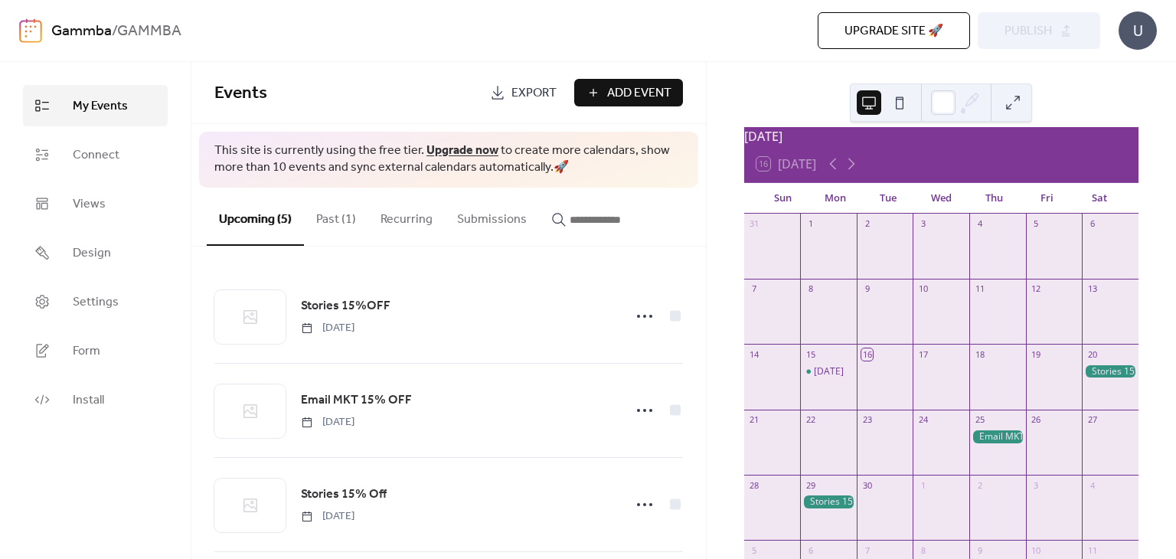
scroll to position [25, 0]
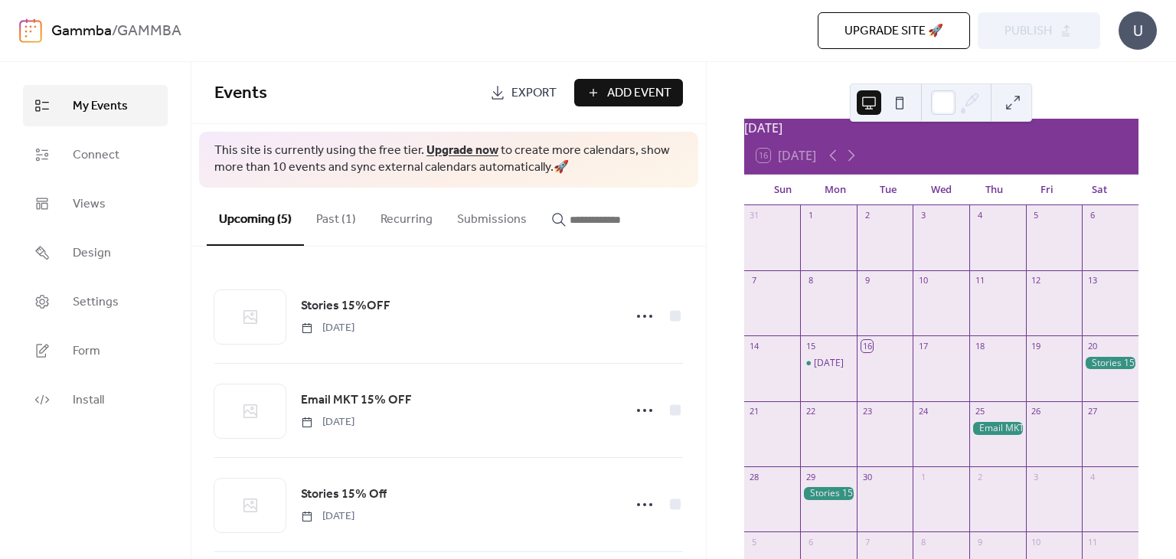
click at [52, 449] on div "My Events Connect Views Design Settings Form Install" at bounding box center [95, 310] width 191 height 497
